Goal: Task Accomplishment & Management: Use online tool/utility

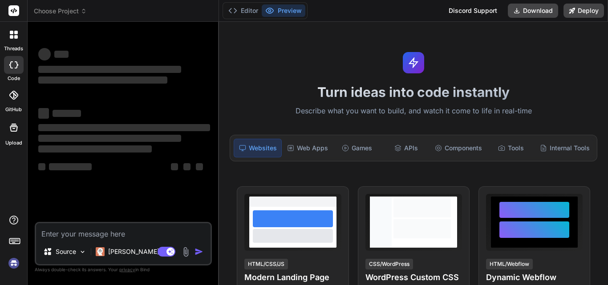
type textarea "x"
type textarea "h"
type textarea "x"
type textarea "hi"
type textarea "x"
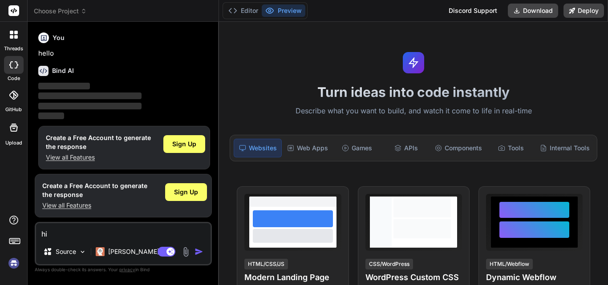
scroll to position [4, 0]
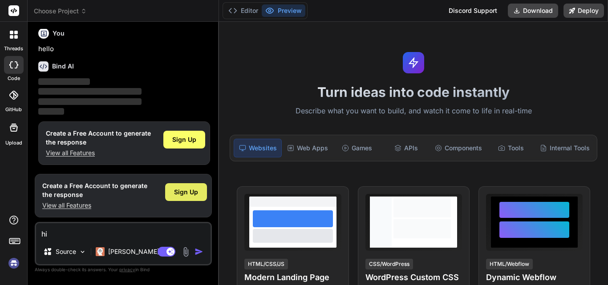
type textarea "hi"
click at [183, 194] on span "Sign Up" at bounding box center [186, 192] width 24 height 9
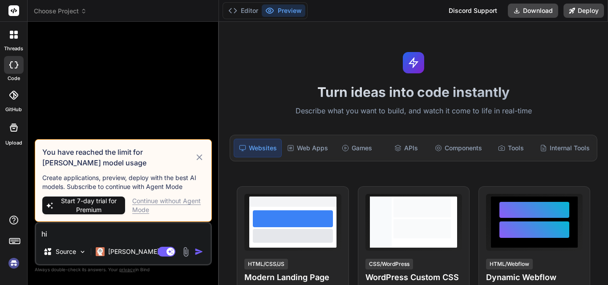
scroll to position [0, 0]
click at [159, 202] on div "Continue without Agent Mode" at bounding box center [168, 206] width 72 height 18
type textarea "x"
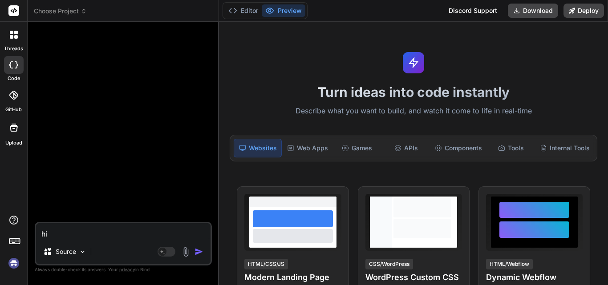
drag, startPoint x: 85, startPoint y: 236, endPoint x: 28, endPoint y: 236, distance: 56.0
click at [28, 236] on div "Bind AI Web Search Created with Pixso. Code Generator hi Source Agent Mode. Whe…" at bounding box center [123, 153] width 191 height 263
paste textarea "var POItemRowIndex; var CreateNewPo = false; var arrPurchaseOrderDeletedIds = […"
type textarea "var POItemRowIndex; var CreateNewPo = false; var arrPurchaseOrderDeletedIds = […"
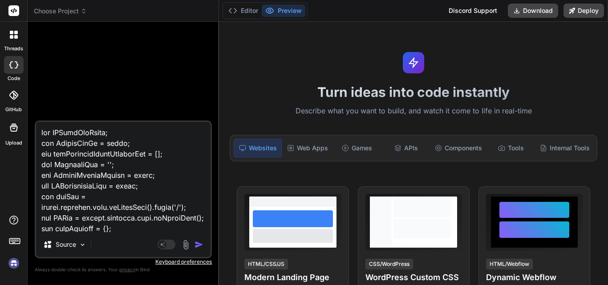
scroll to position [48378, 0]
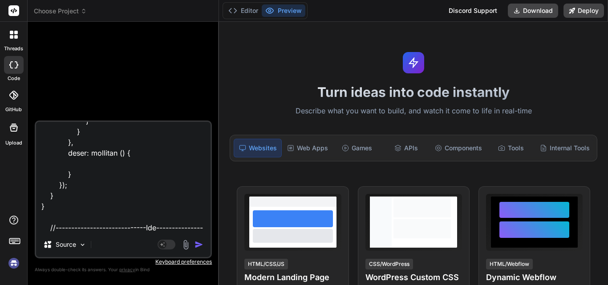
type textarea "x"
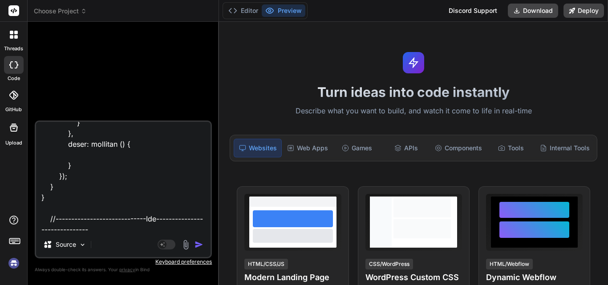
scroll to position [48390, 0]
type textarea "var POItemRowIndex; var CreateNewPo = false; var arrPurchaseOrderDeletedIds = […"
type textarea "x"
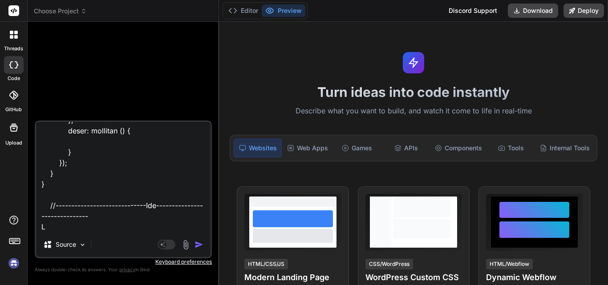
type textarea "var POItemRowIndex; var CreateNewPo = false; var arrPurchaseOrderDeletedIds = […"
type textarea "x"
type textarea "var POItemRowIndex; var CreateNewPo = false; var arrPurchaseOrderDeletedIds = […"
type textarea "x"
type textarea "var POItemRowIndex; var CreateNewPo = false; var arrPurchaseOrderDeletedIds = […"
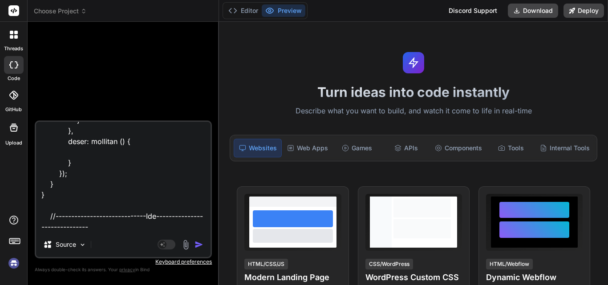
type textarea "x"
type textarea "var POItemRowIndex; var CreateNewPo = false; var arrPurchaseOrderDeletedIds = […"
type textarea "x"
type textarea "var POItemRowIndex; var CreateNewPo = false; var arrPurchaseOrderDeletedIds = […"
type textarea "x"
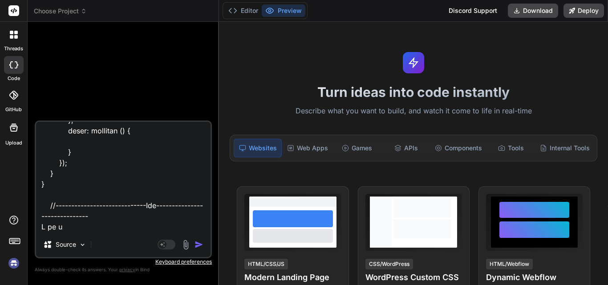
type textarea "var POItemRowIndex; var CreateNewPo = false; var arrPurchaseOrderDeletedIds = […"
type textarea "x"
type textarea "var POItemRowIndex; var CreateNewPo = false; var arrPurchaseOrderDeletedIds = […"
type textarea "x"
type textarea "var POItemRowIndex; var CreateNewPo = false; var arrPurchaseOrderDeletedIds = […"
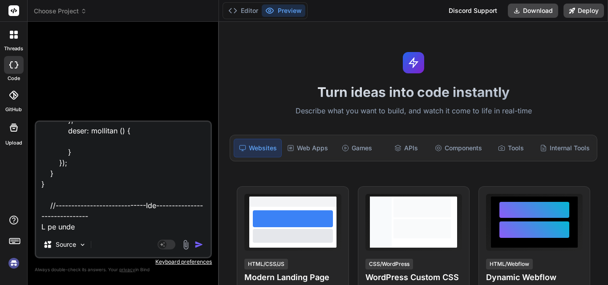
type textarea "x"
type textarea "var POItemRowIndex; var CreateNewPo = false; var arrPurchaseOrderDeletedIds = […"
type textarea "x"
type textarea "var POItemRowIndex; var CreateNewPo = false; var arrPurchaseOrderDeletedIds = […"
type textarea "x"
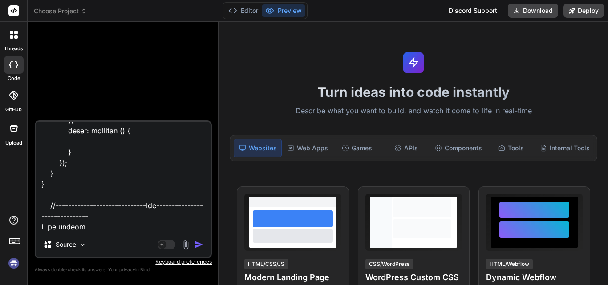
type textarea "var POItemRowIndex; var CreateNewPo = false; var arrPurchaseOrderDeletedIds = […"
type textarea "x"
type textarea "var POItemRowIndex; var CreateNewPo = false; var arrPurchaseOrderDeletedIds = […"
type textarea "x"
type textarea "var POItemRowIndex; var CreateNewPo = false; var arrPurchaseOrderDeletedIds = […"
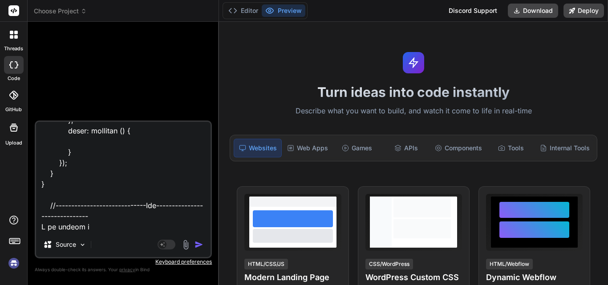
type textarea "x"
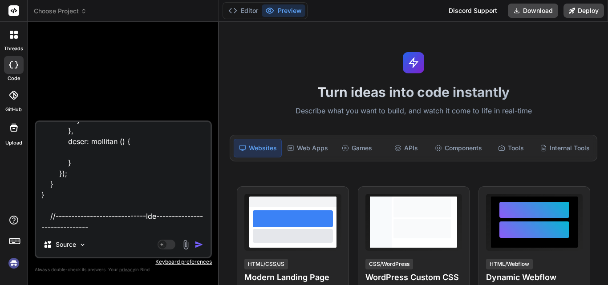
type textarea "var POItemRowIndex; var CreateNewPo = false; var arrPurchaseOrderDeletedIds = […"
type textarea "x"
type textarea "var POItemRowIndex; var CreateNewPo = false; var arrPurchaseOrderDeletedIds = […"
type textarea "x"
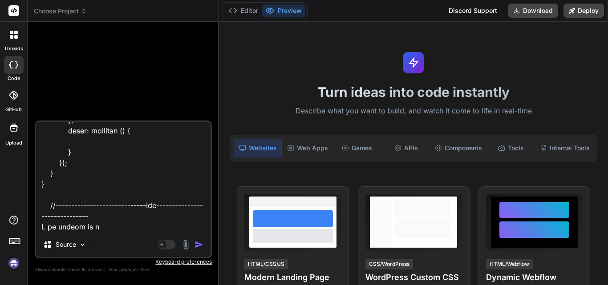
type textarea "var POItemRowIndex; var CreateNewPo = false; var arrPurchaseOrderDeletedIds = […"
type textarea "x"
type textarea "var POItemRowIndex; var CreateNewPo = false; var arrPurchaseOrderDeletedIds = […"
type textarea "x"
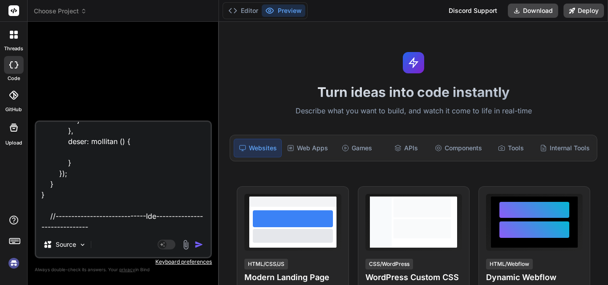
type textarea "var POItemRowIndex; var CreateNewPo = false; var arrPurchaseOrderDeletedIds = […"
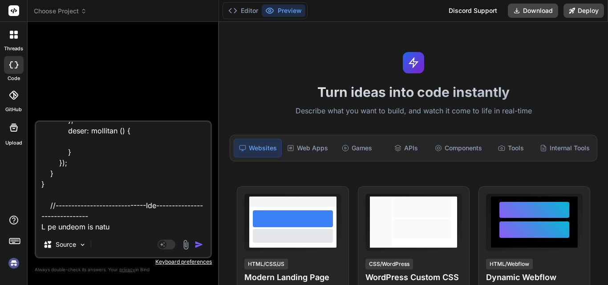
type textarea "x"
type textarea "var POItemRowIndex; var CreateNewPo = false; var arrPurchaseOrderDeletedIds = […"
type textarea "x"
type textarea "var POItemRowIndex; var CreateNewPo = false; var arrPurchaseOrderDeletedIds = […"
type textarea "x"
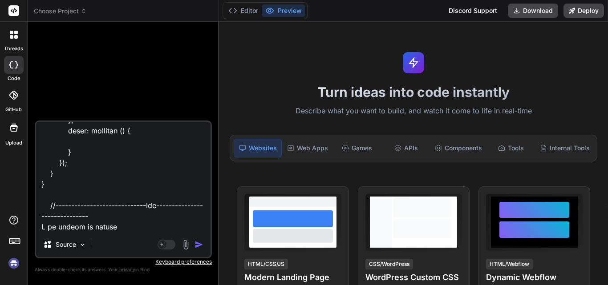
type textarea "var POItemRowIndex; var CreateNewPo = false; var arrPurchaseOrderDeletedIds = […"
type textarea "x"
type textarea "var POItemRowIndex; var CreateNewPo = false; var arrPurchaseOrderDeletedIds = […"
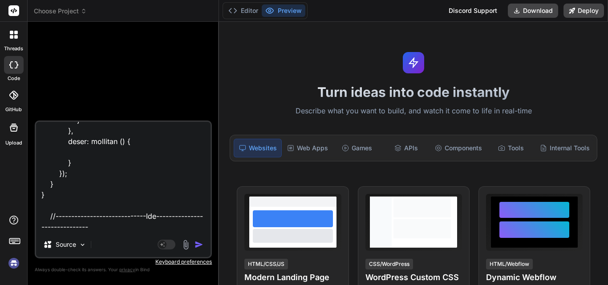
type textarea "x"
type textarea "var POItemRowIndex; var CreateNewPo = false; var arrPurchaseOrderDeletedIds = […"
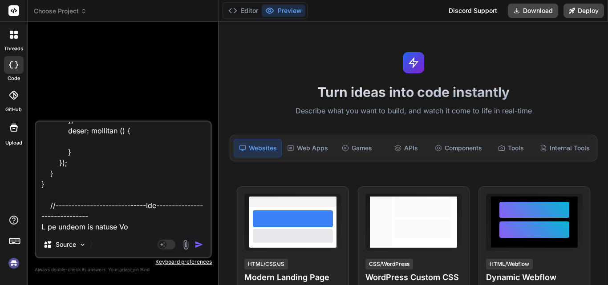
type textarea "x"
type textarea "var POItemRowIndex; var CreateNewPo = false; var arrPurchaseOrderDeletedIds = […"
type textarea "x"
type textarea "var POItemRowIndex; var CreateNewPo = false; var arrPurchaseOrderDeletedIds = […"
type textarea "x"
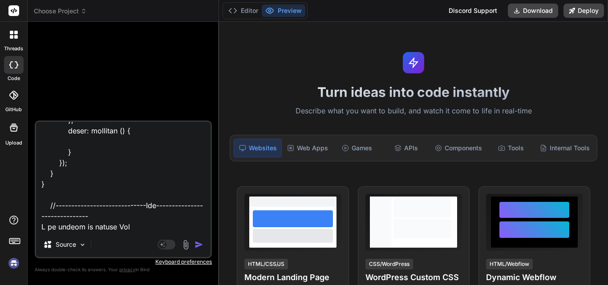
type textarea "var POItemRowIndex; var CreateNewPo = false; var arrPurchaseOrderDeletedIds = […"
type textarea "x"
type textarea "var POItemRowIndex; var CreateNewPo = false; var arrPurchaseOrderDeletedIds = […"
type textarea "x"
type textarea "var POItemRowIndex; var CreateNewPo = false; var arrPurchaseOrderDeletedIds = […"
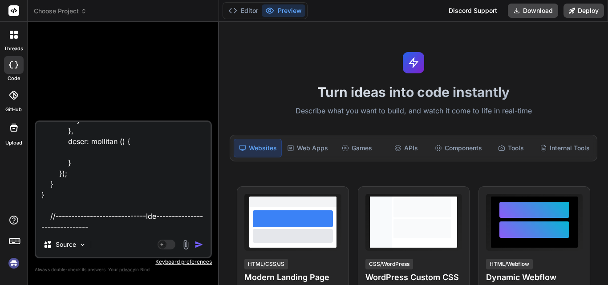
type textarea "x"
type textarea "var POItemRowIndex; var CreateNewPo = false; var arrPurchaseOrderDeletedIds = […"
type textarea "x"
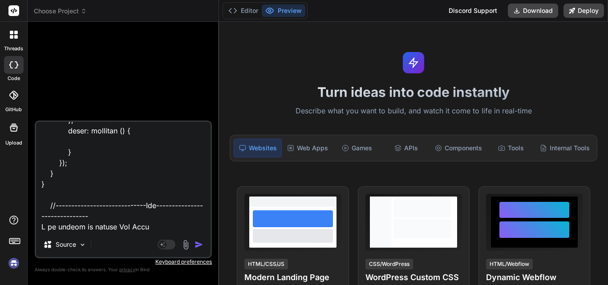
type textarea "var POItemRowIndex; var CreateNewPo = false; var arrPurchaseOrderDeletedIds = […"
type textarea "x"
type textarea "var POItemRowIndex; var CreateNewPo = false; var arrPurchaseOrderDeletedIds = […"
type textarea "x"
type textarea "var POItemRowIndex; var CreateNewPo = false; var arrPurchaseOrderDeletedIds = […"
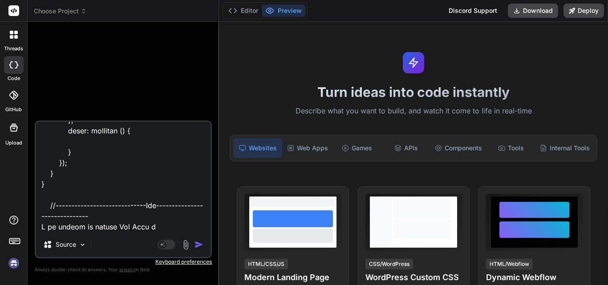
type textarea "x"
type textarea "var POItemRowIndex; var CreateNewPo = false; var arrPurchaseOrderDeletedIds = […"
type textarea "x"
type textarea "var POItemRowIndex; var CreateNewPo = false; var arrPurchaseOrderDeletedIds = […"
type textarea "x"
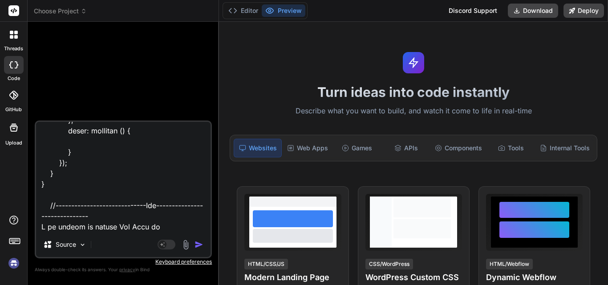
type textarea "var POItemRowIndex; var CreateNewPo = false; var arrPurchaseOrderDeletedIds = […"
type textarea "x"
type textarea "var POItemRowIndex; var CreateNewPo = false; var arrPurchaseOrderDeletedIds = […"
type textarea "x"
type textarea "var POItemRowIndex; var CreateNewPo = false; var arrPurchaseOrderDeletedIds = […"
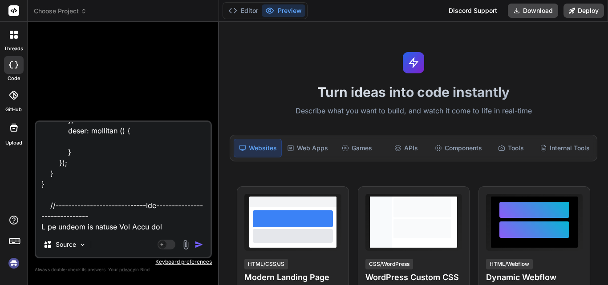
type textarea "x"
type textarea "var POItemRowIndex; var CreateNewPo = false; var arrPurchaseOrderDeletedIds = […"
type textarea "x"
type textarea "var POItemRowIndex; var CreateNewPo = false; var arrPurchaseOrderDeletedIds = […"
type textarea "x"
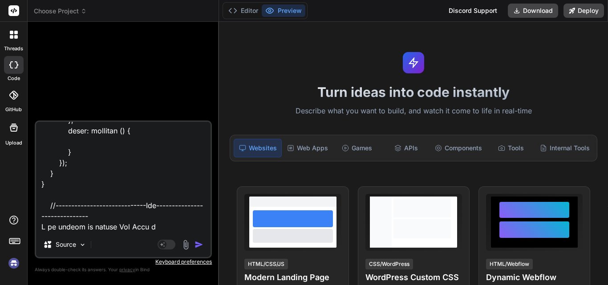
type textarea "var POItemRowIndex; var CreateNewPo = false; var arrPurchaseOrderDeletedIds = […"
type textarea "x"
type textarea "var POItemRowIndex; var CreateNewPo = false; var arrPurchaseOrderDeletedIds = […"
type textarea "x"
type textarea "var POItemRowIndex; var CreateNewPo = false; var arrPurchaseOrderDeletedIds = […"
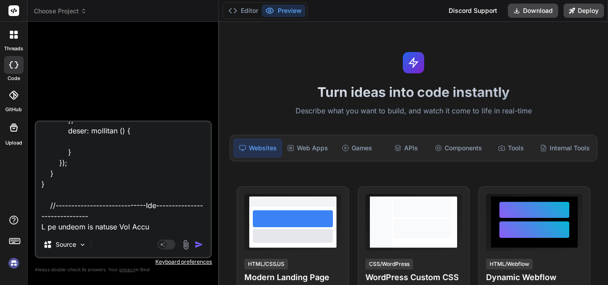
click at [202, 244] on img "button" at bounding box center [198, 244] width 9 height 9
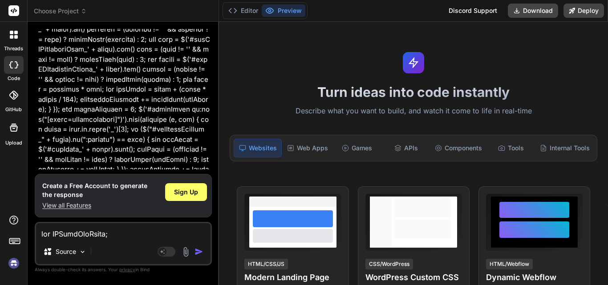
scroll to position [18278, 0]
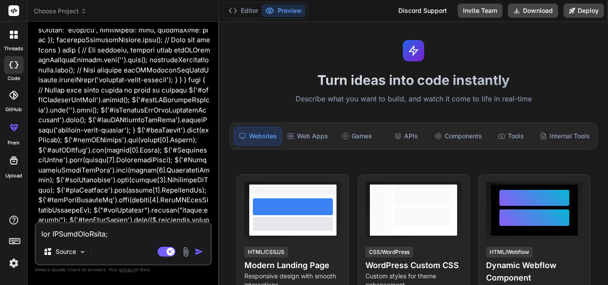
scroll to position [0, 0]
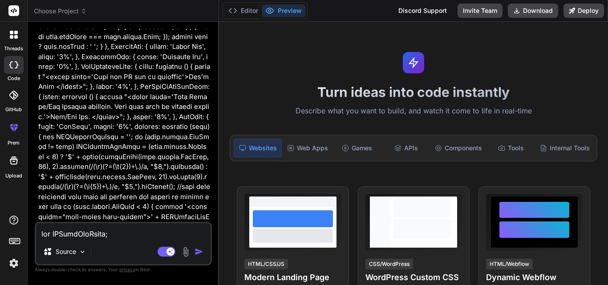
type textarea "x"
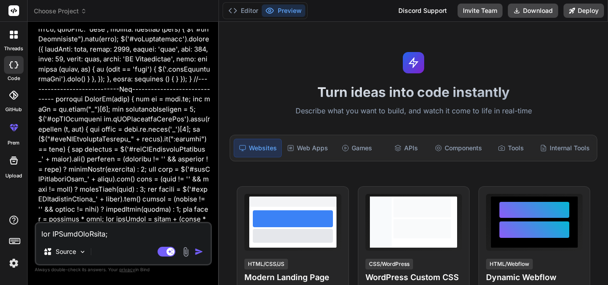
scroll to position [18195, 0]
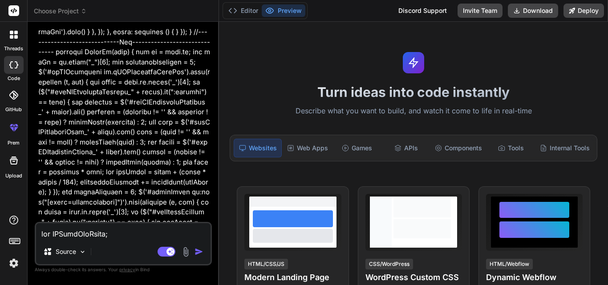
click at [102, 235] on textarea at bounding box center [123, 231] width 174 height 16
type textarea "I"
type textarea "x"
type textarea "I"
type textarea "x"
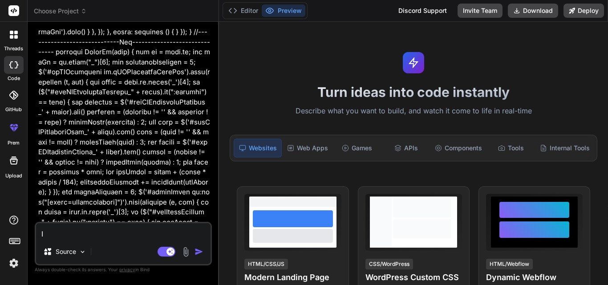
type textarea "I a"
type textarea "x"
type textarea "I am"
type textarea "x"
type textarea "I am"
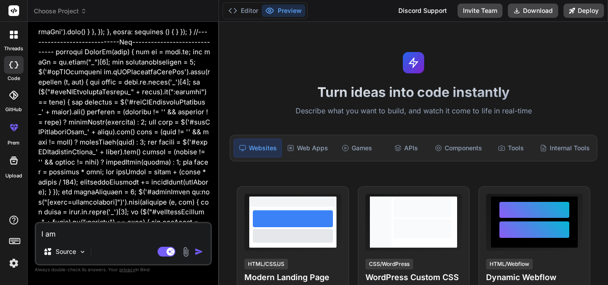
type textarea "x"
type textarea "I am u"
type textarea "x"
type textarea "I am un"
type textarea "x"
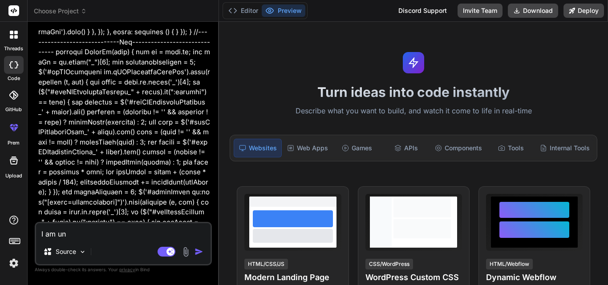
type textarea "I am una"
type textarea "x"
type textarea "I am unab"
type textarea "x"
type textarea "I am unabl"
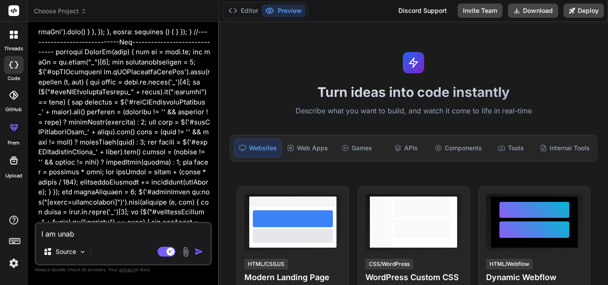
type textarea "x"
type textarea "I am unabl"
type textarea "x"
type textarea "I am unabl"
type textarea "x"
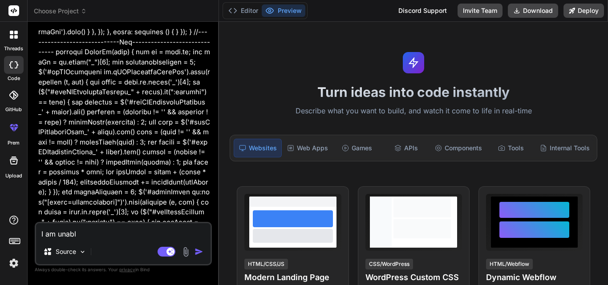
type textarea "I am unable"
type textarea "x"
type textarea "I am unable"
type textarea "x"
type textarea "I am unable t"
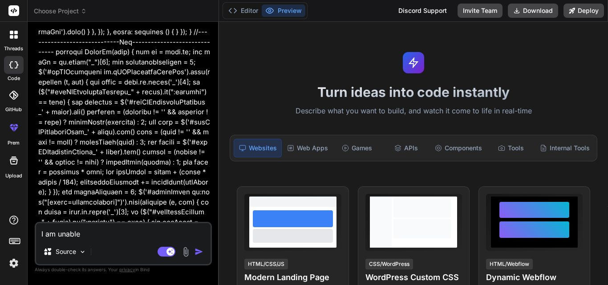
type textarea "x"
type textarea "I am unable to"
type textarea "x"
type textarea "I am unable to"
type textarea "x"
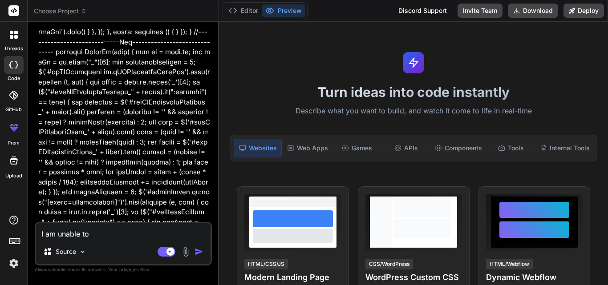
type textarea "I am unable to s"
type textarea "x"
type textarea "I am unable to se"
type textarea "x"
type textarea "I am unable to ser"
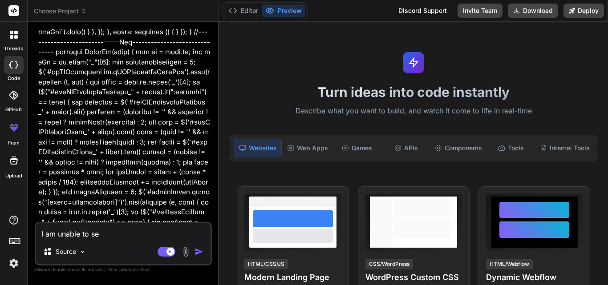
type textarea "x"
type textarea "I am unable to sera"
type textarea "x"
type textarea "I am unable to serac"
type textarea "x"
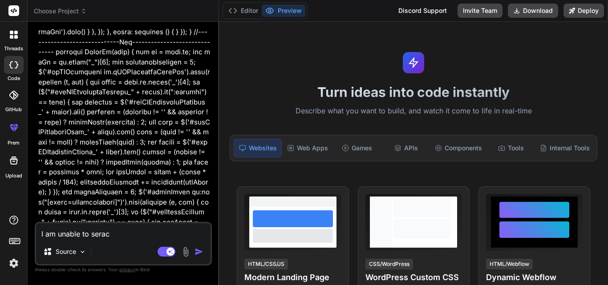
type textarea "I am unable to serach"
type textarea "x"
type textarea "I am unable to serach"
type textarea "x"
type textarea "I am unable to serach t"
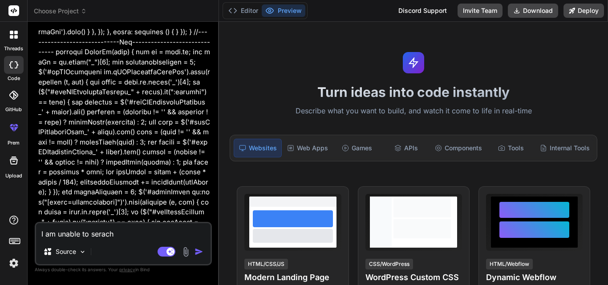
type textarea "x"
type textarea "I am unable to serach th"
type textarea "x"
type textarea "I am unable to serach t"
type textarea "x"
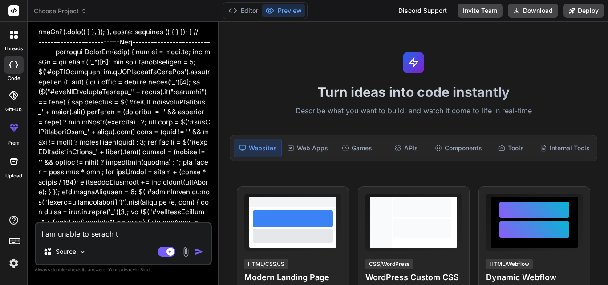
type textarea "I am unable to serach"
type textarea "x"
type textarea "I am unable to serach"
type textarea "x"
type textarea "I am unable to serac"
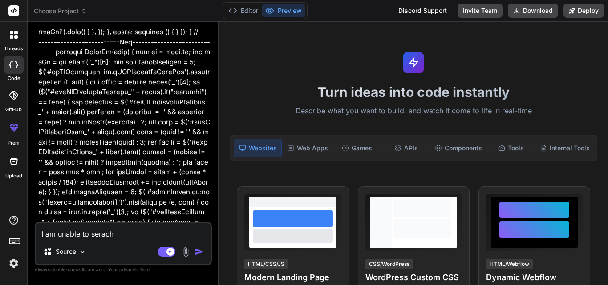
type textarea "x"
type textarea "I am unable to sera"
type textarea "x"
type textarea "I am unable to ser"
type textarea "x"
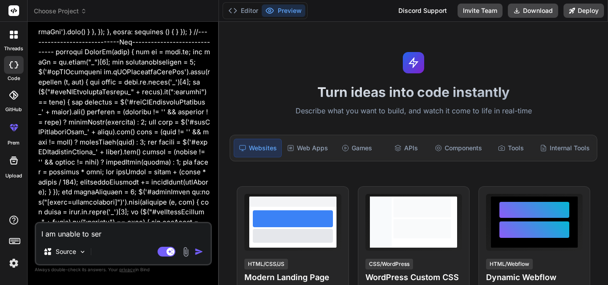
type textarea "I am unable to se"
type textarea "x"
type textarea "I am unable to sea"
type textarea "x"
type textarea "I am unable to sear"
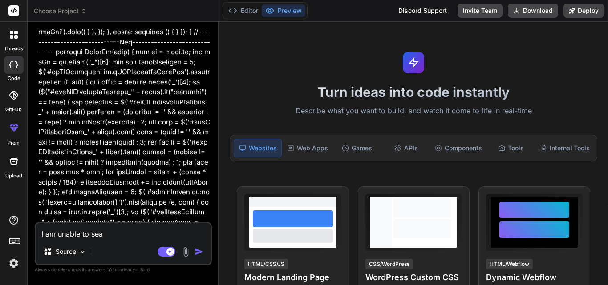
type textarea "x"
type textarea "I am unable to searc"
type textarea "x"
type textarea "I am unable to search"
type textarea "x"
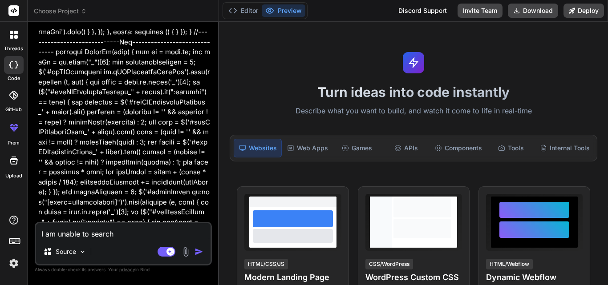
type textarea "I am unable to search"
type textarea "x"
type textarea "I am unable to search t"
type textarea "x"
type textarea "I am unable to search th"
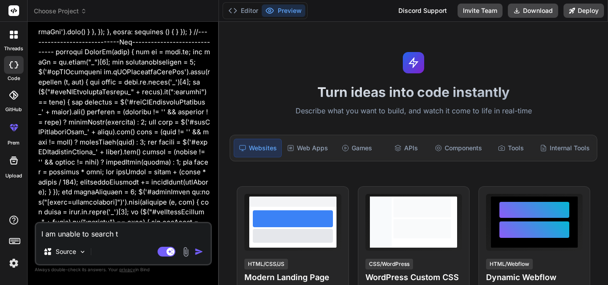
type textarea "x"
type textarea "I am unable to search thi"
type textarea "x"
type textarea "I am unable to search this"
type textarea "x"
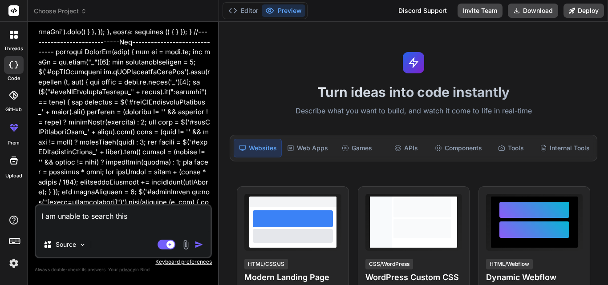
paste textarea "Code: { title: 'Inv Code', width: '1%', },"
type textarea "I am unable to search this Code: { title: 'Inv Code', width: '1%', },"
type textarea "x"
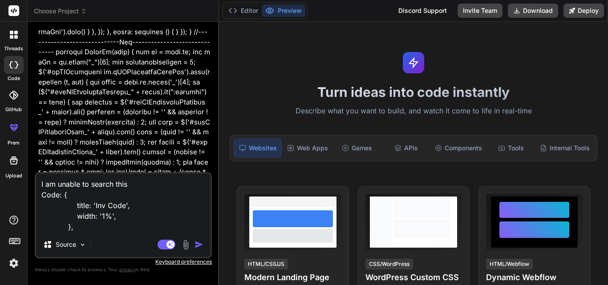
type textarea "I am unable to search this Code: { title: 'Inv Code', width: '1%', },"
click at [198, 244] on img "button" at bounding box center [198, 244] width 9 height 9
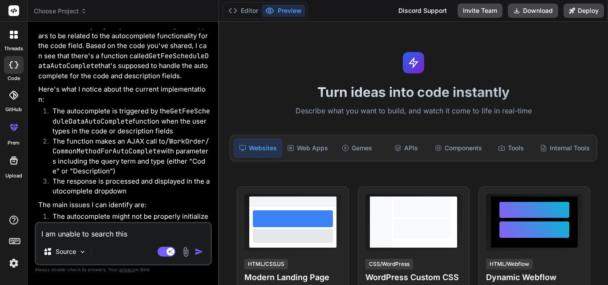
scroll to position [18875, 0]
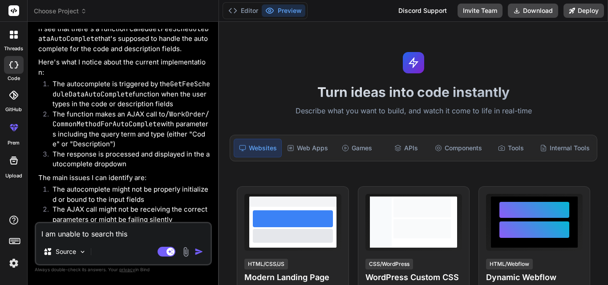
type textarea "x"
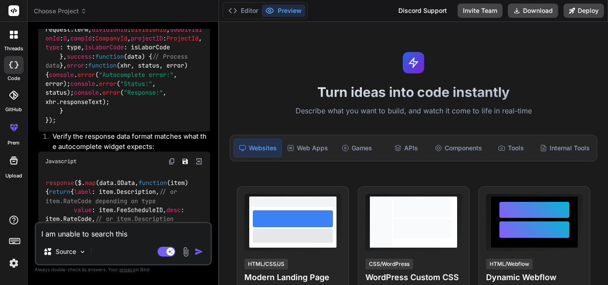
scroll to position [19372, 0]
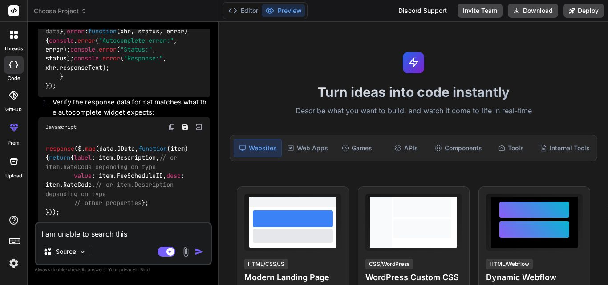
click at [95, 235] on textarea "I am unable to search this Code: { title: 'Inv Code', width: '1%', }," at bounding box center [123, 231] width 174 height 16
type textarea "p"
type textarea "x"
type textarea "pr"
type textarea "x"
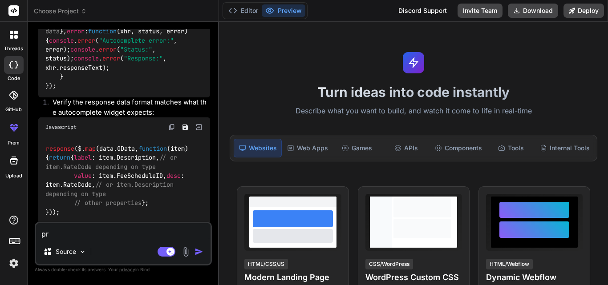
type textarea "pro"
type textarea "x"
type textarea "prov"
type textarea "x"
type textarea "provi"
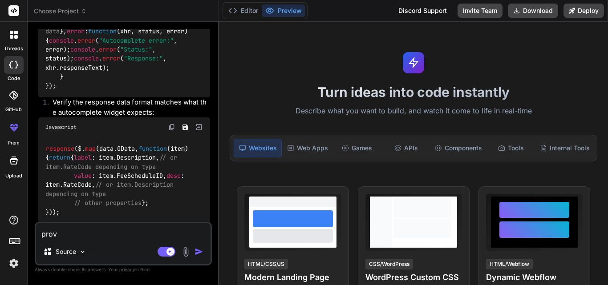
type textarea "x"
type textarea "provid"
type textarea "x"
type textarea "provide"
type textarea "x"
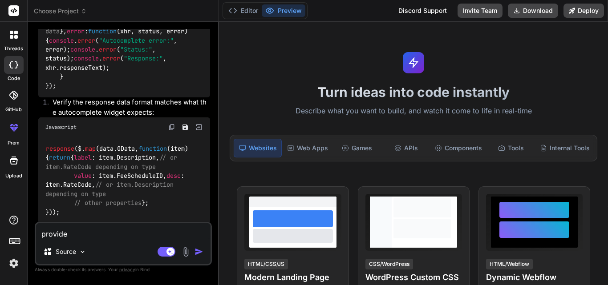
type textarea "provide"
type textarea "x"
type textarea "provide w"
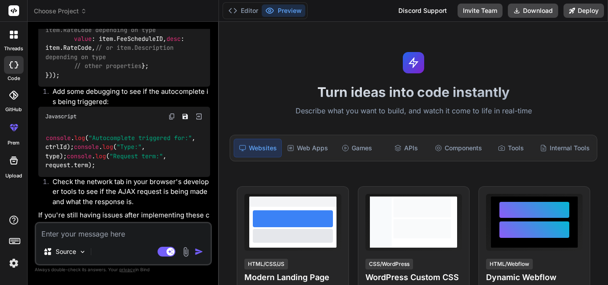
scroll to position [19531, 0]
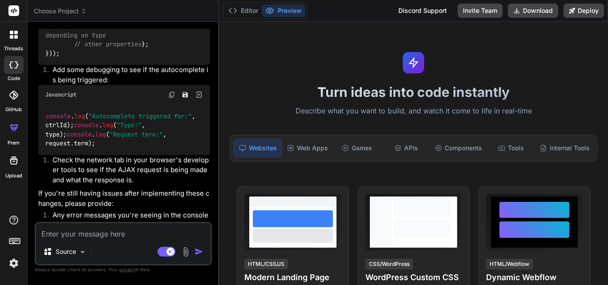
click at [82, 233] on textarea at bounding box center [123, 231] width 174 height 16
click at [98, 235] on textarea at bounding box center [123, 231] width 174 height 16
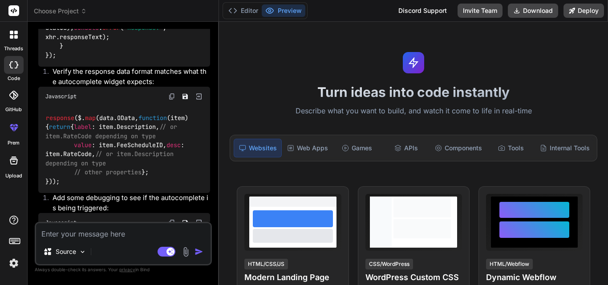
scroll to position [19402, 0]
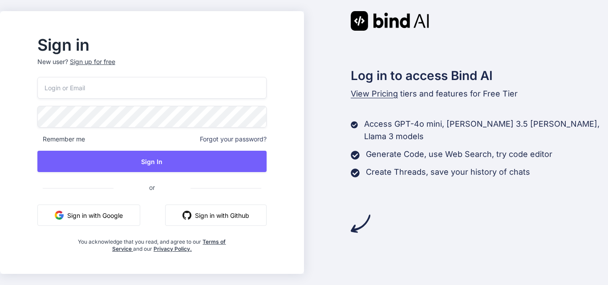
click at [214, 87] on input "email" at bounding box center [151, 88] width 229 height 22
type input "[EMAIL_ADDRESS][DOMAIN_NAME]"
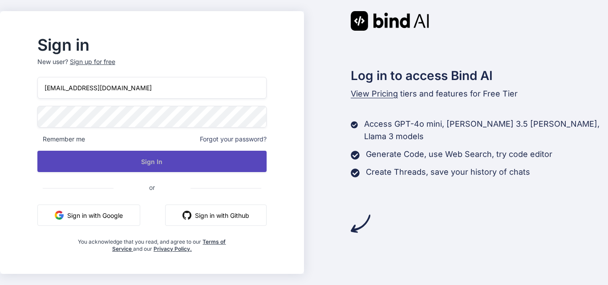
click at [157, 161] on button "Sign In" at bounding box center [151, 161] width 229 height 21
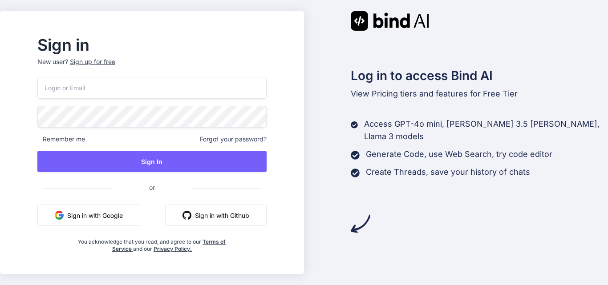
click at [190, 88] on input "email" at bounding box center [151, 88] width 229 height 22
type input "priyanka@yopmail.com"
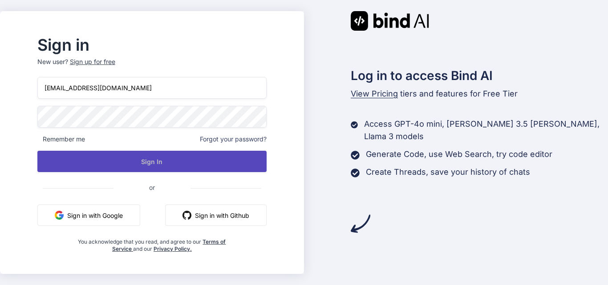
click at [183, 163] on button "Sign In" at bounding box center [151, 161] width 229 height 21
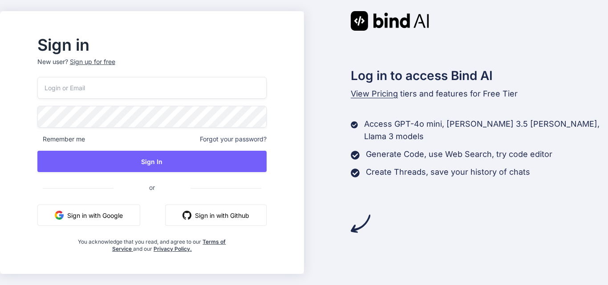
click at [158, 81] on input "email" at bounding box center [151, 88] width 229 height 22
type input "priyanka@yopmail.com"
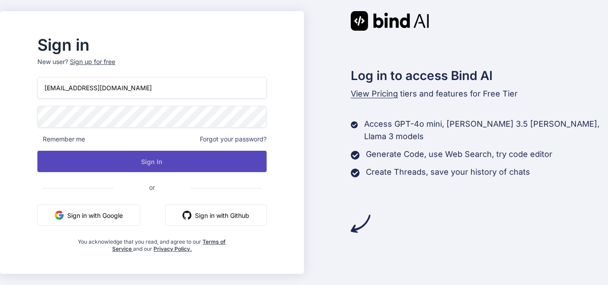
click at [180, 161] on button "Sign In" at bounding box center [151, 161] width 229 height 21
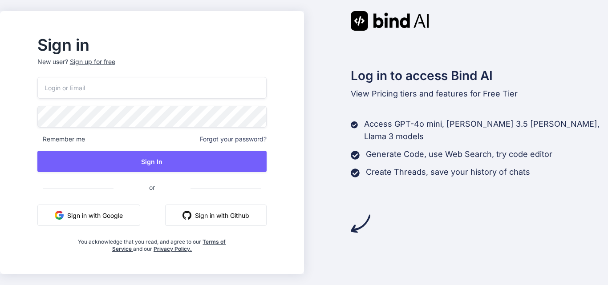
click at [152, 85] on input "email" at bounding box center [151, 88] width 229 height 22
type input "[EMAIL_ADDRESS][DOMAIN_NAME]"
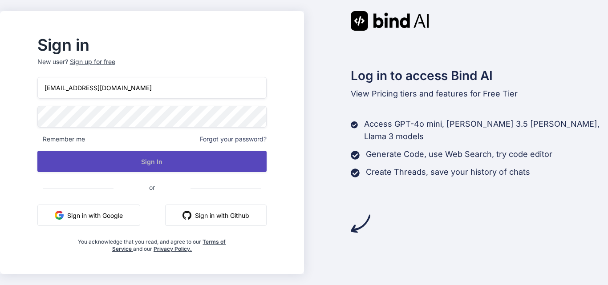
click at [180, 159] on button "Sign In" at bounding box center [151, 161] width 229 height 21
